Goal: Obtain resource: Download file/media

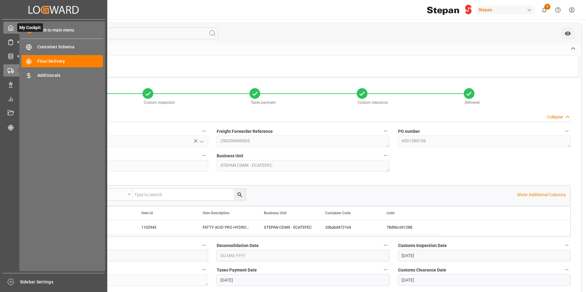
click at [9, 26] on icon at bounding box center [11, 28] width 6 height 6
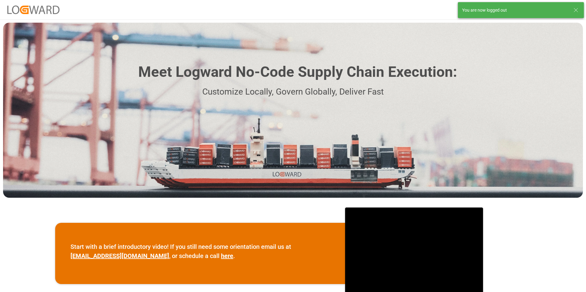
click at [577, 10] on icon at bounding box center [575, 9] width 7 height 7
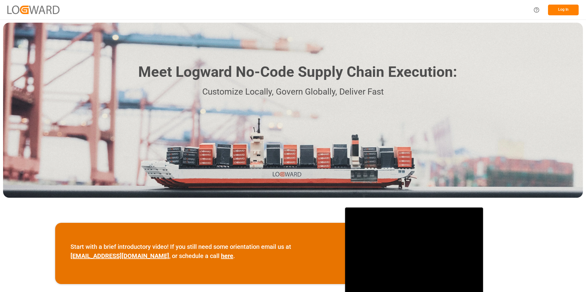
click at [558, 9] on button "Log In" at bounding box center [563, 10] width 31 height 11
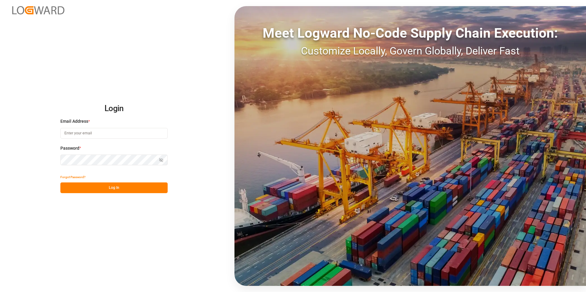
type input "[PERSON_NAME][EMAIL_ADDRESS][PERSON_NAME][DOMAIN_NAME]"
click at [90, 189] on button "Log In" at bounding box center [113, 188] width 107 height 11
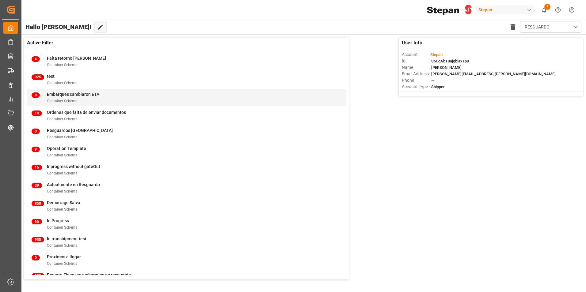
scroll to position [92, 0]
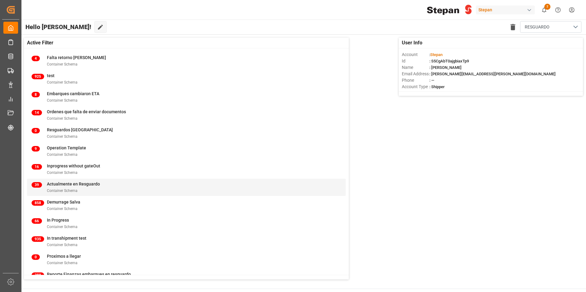
click at [84, 185] on span "Actualmente en Resguardo" at bounding box center [73, 184] width 53 height 5
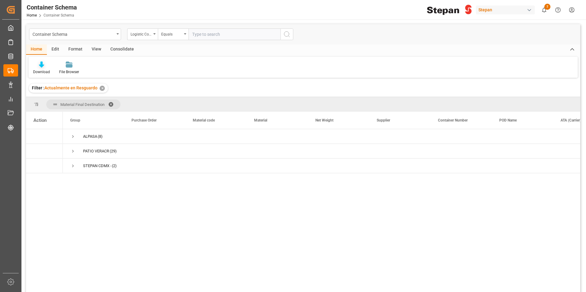
click at [47, 69] on div "Download" at bounding box center [42, 67] width 26 height 13
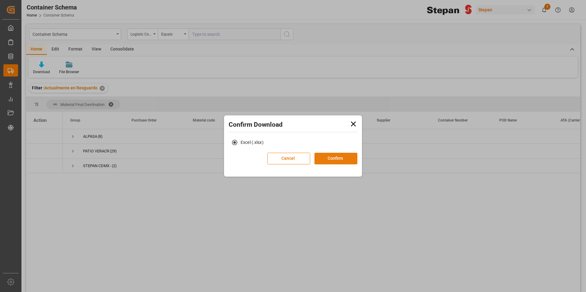
click at [336, 160] on button "Confirm" at bounding box center [336, 159] width 43 height 12
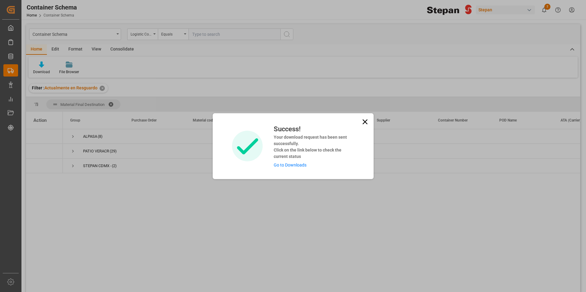
click at [297, 165] on link "Go to Downloads" at bounding box center [290, 165] width 33 height 5
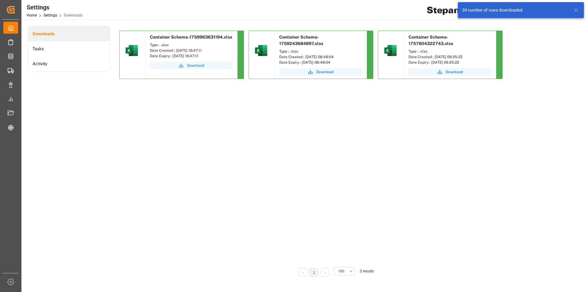
click at [184, 66] on button "Download" at bounding box center [191, 65] width 83 height 7
